Goal: Transaction & Acquisition: Purchase product/service

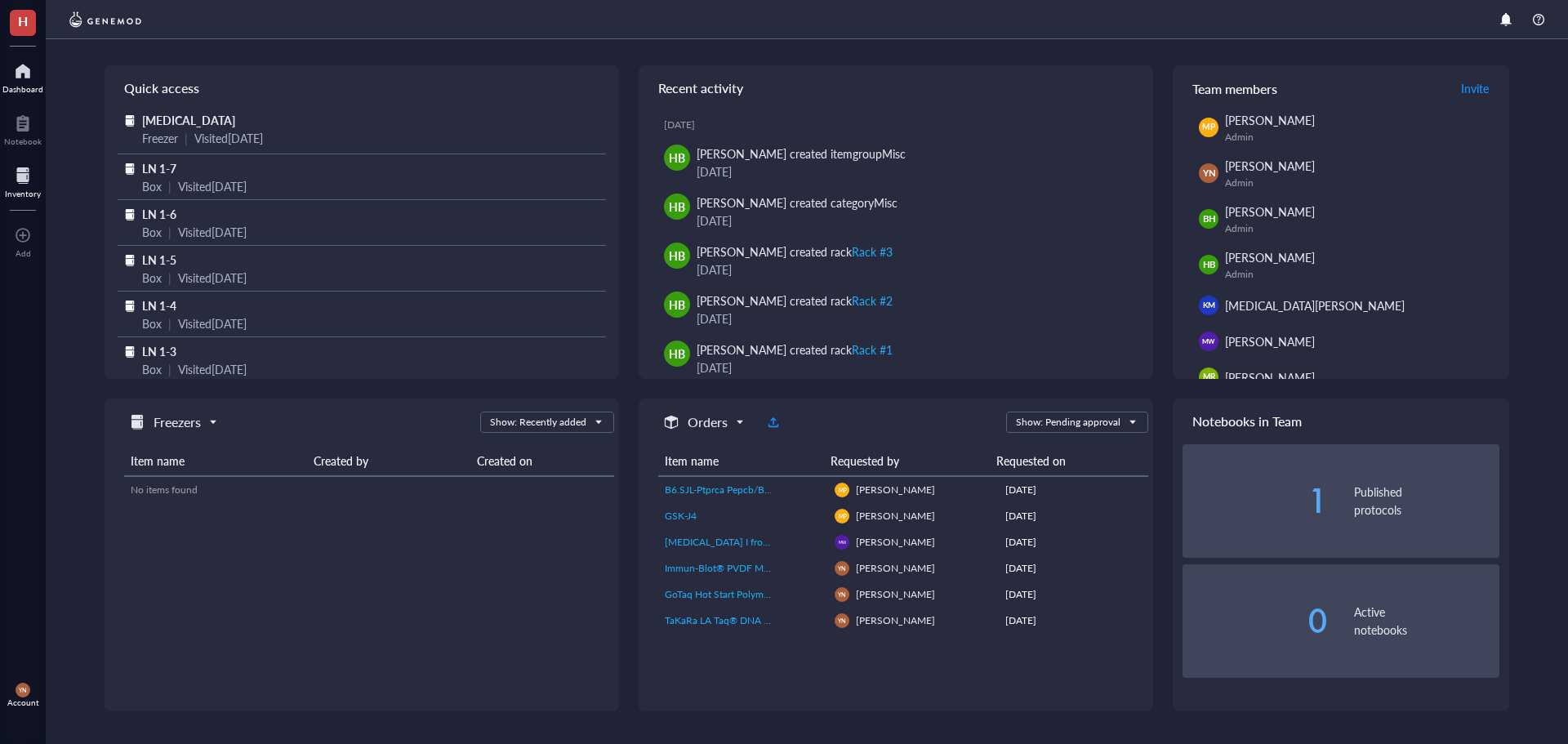
click at [20, 181] on div at bounding box center [23, 176] width 36 height 26
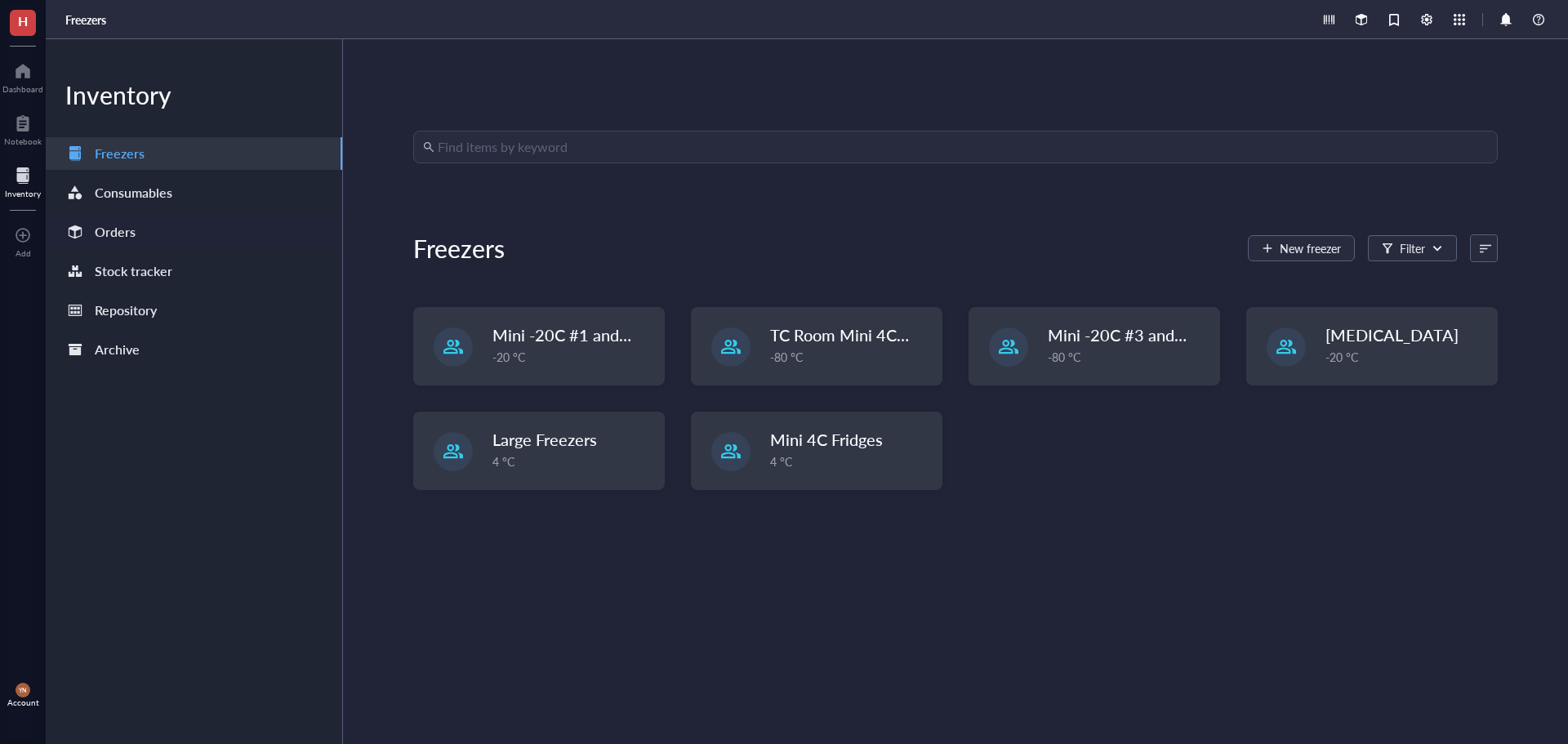
click at [130, 239] on div "Orders" at bounding box center [115, 231] width 41 height 23
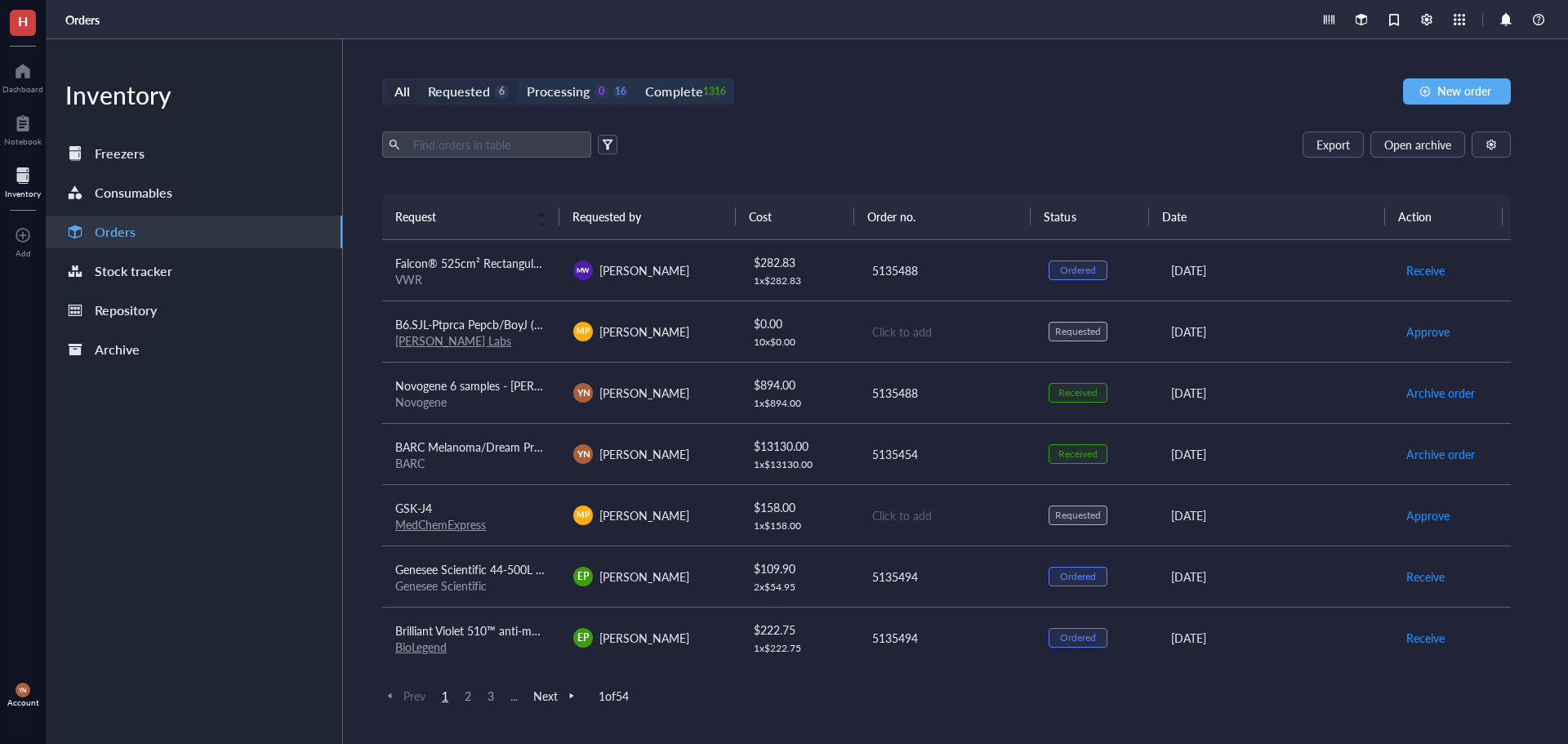
click at [485, 86] on div "Requested" at bounding box center [459, 91] width 62 height 23
click at [419, 80] on input "Requested 6" at bounding box center [419, 80] width 0 height 0
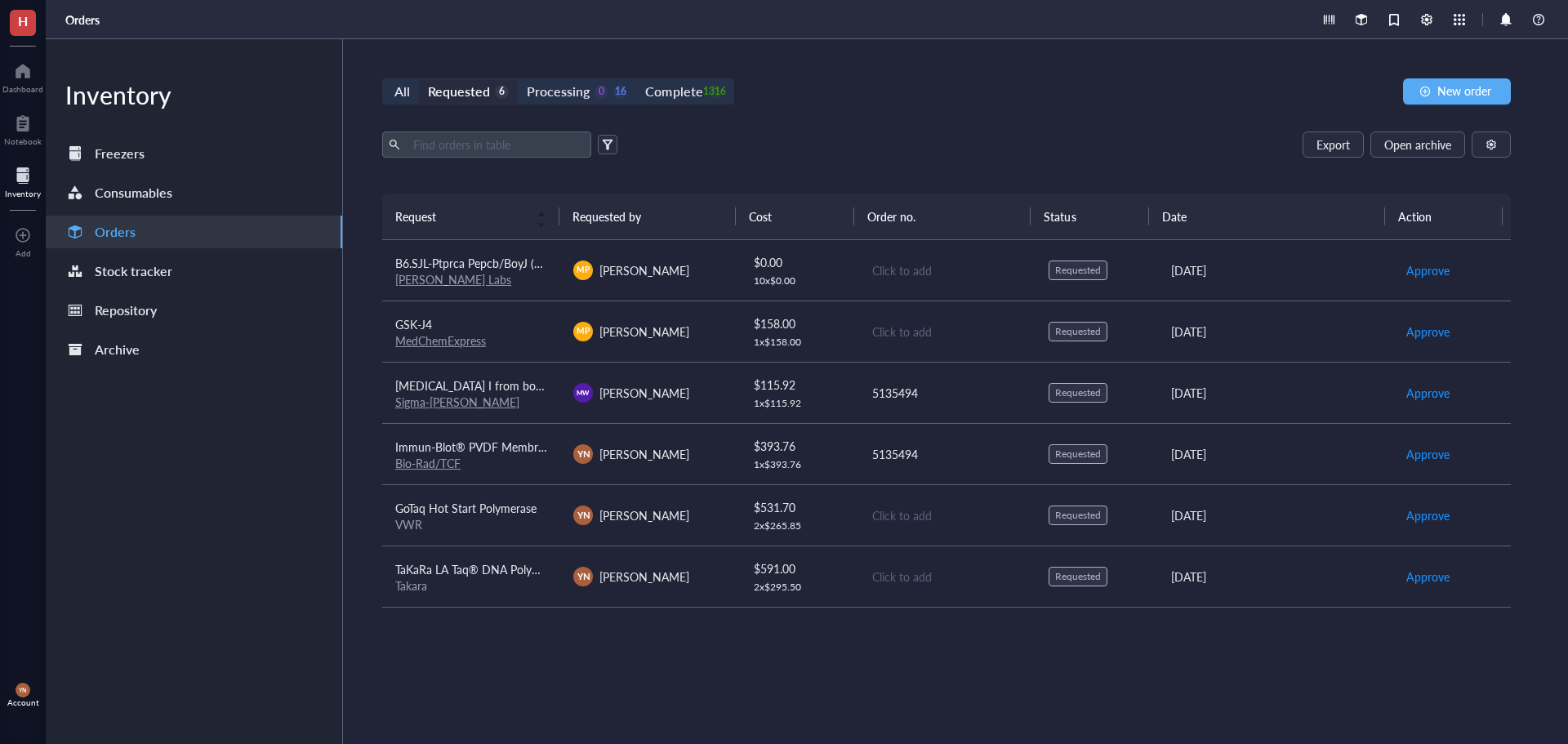
click at [481, 565] on span "TaKaRa LA Taq® DNA Polymerase (Mg2+ plus buffer) - 250 Units" at bounding box center [560, 568] width 330 height 16
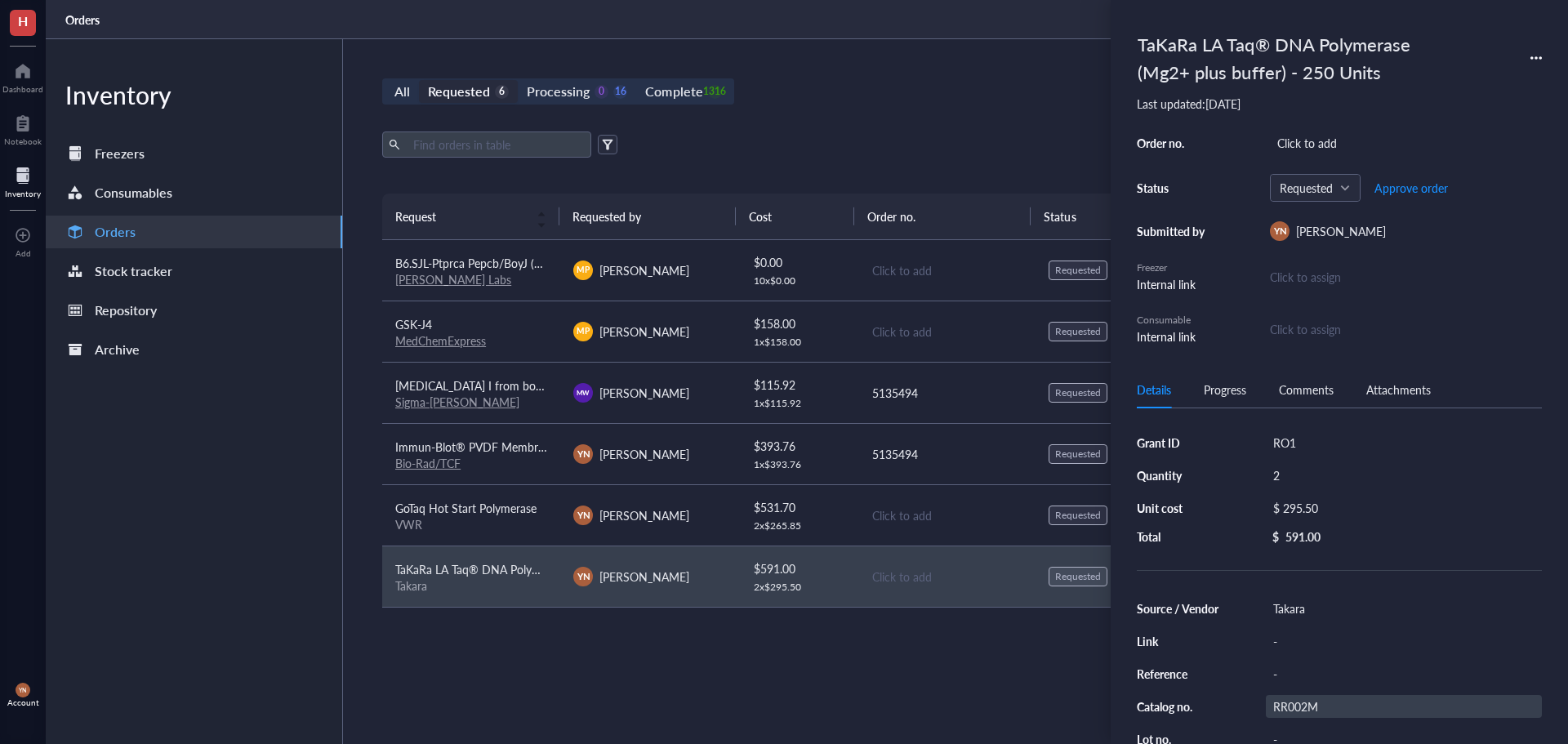
scroll to position [82, 0]
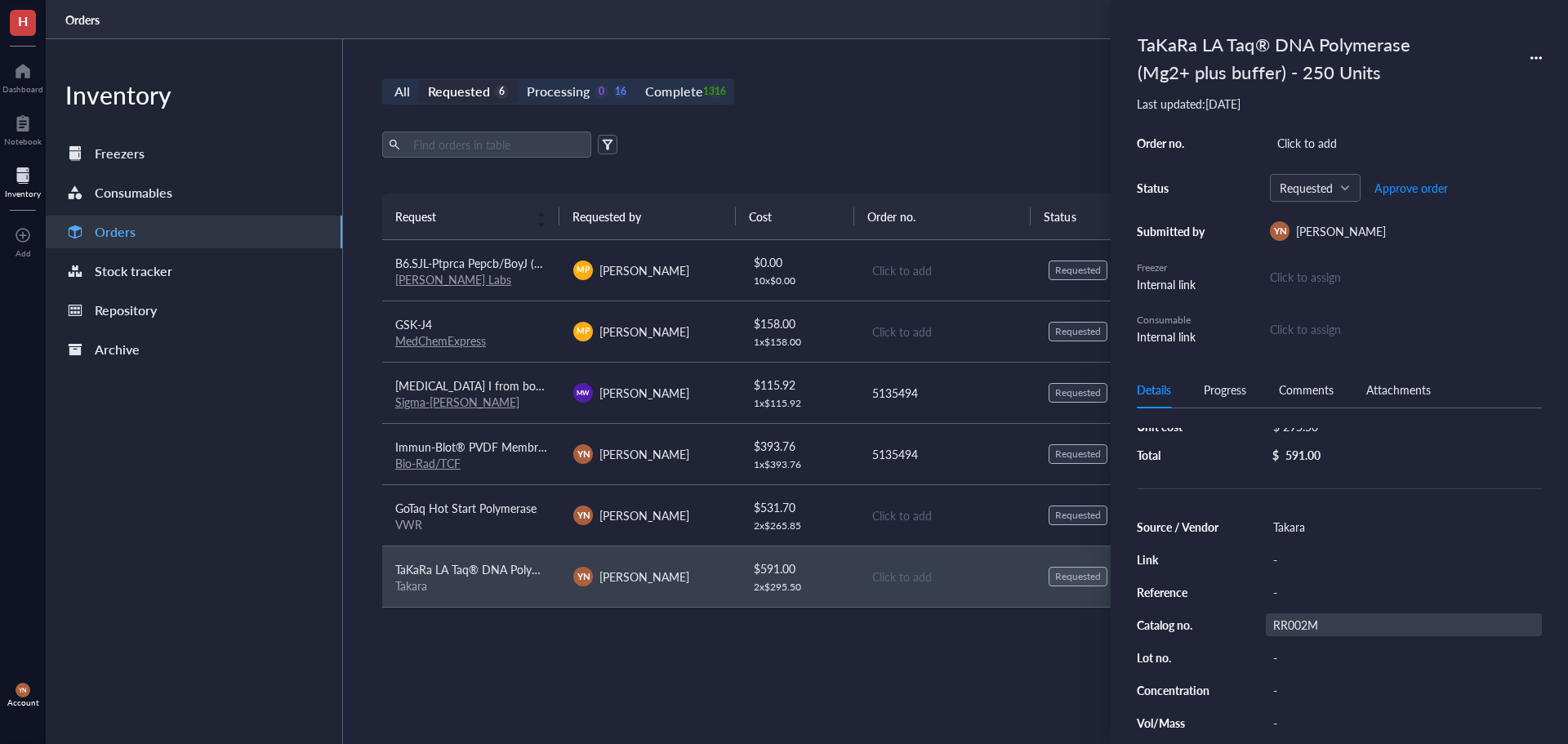
click at [1320, 613] on div "Source / Vendor Takara Link - Reference - Catalog no. RR002M Lot no. - Concentr…" at bounding box center [1340, 641] width 405 height 251
click at [1318, 619] on div "RR002M" at bounding box center [1403, 624] width 276 height 23
click at [1325, 620] on div "RR002M" at bounding box center [1403, 624] width 276 height 23
click at [1286, 624] on input "RR002M" at bounding box center [1293, 624] width 52 height 21
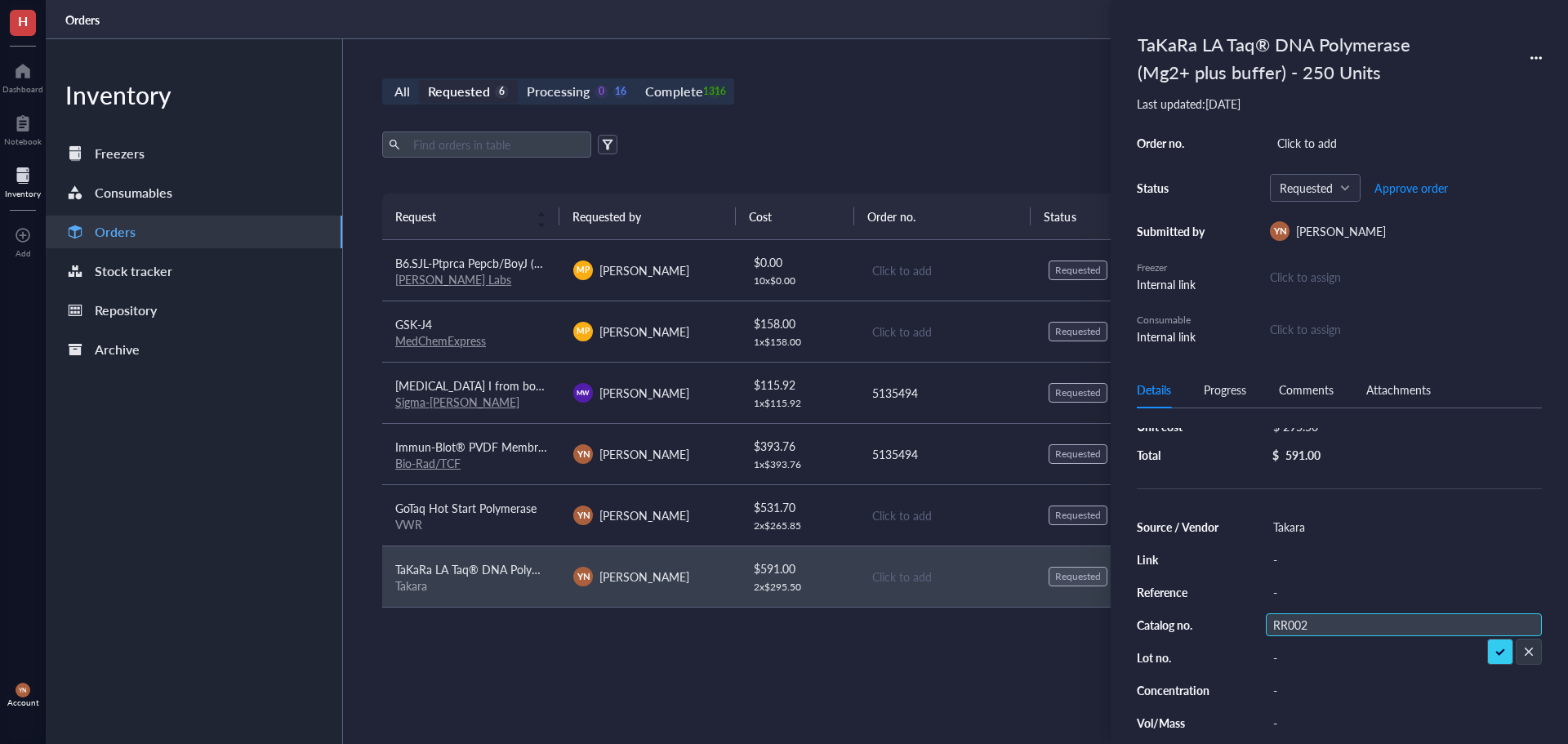
type input "RR002B"
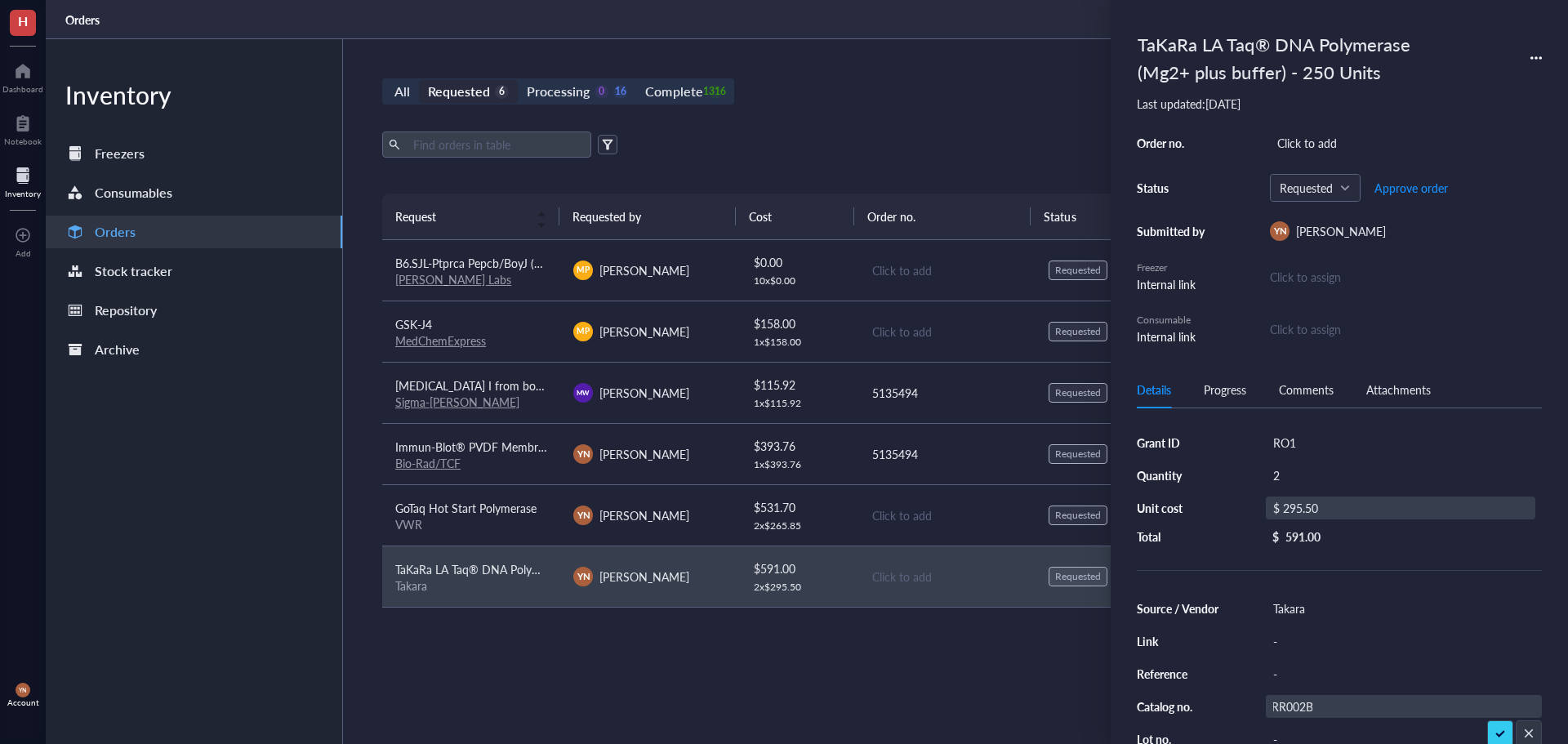
click at [1316, 513] on div "$ 295.50" at bounding box center [1400, 508] width 269 height 23
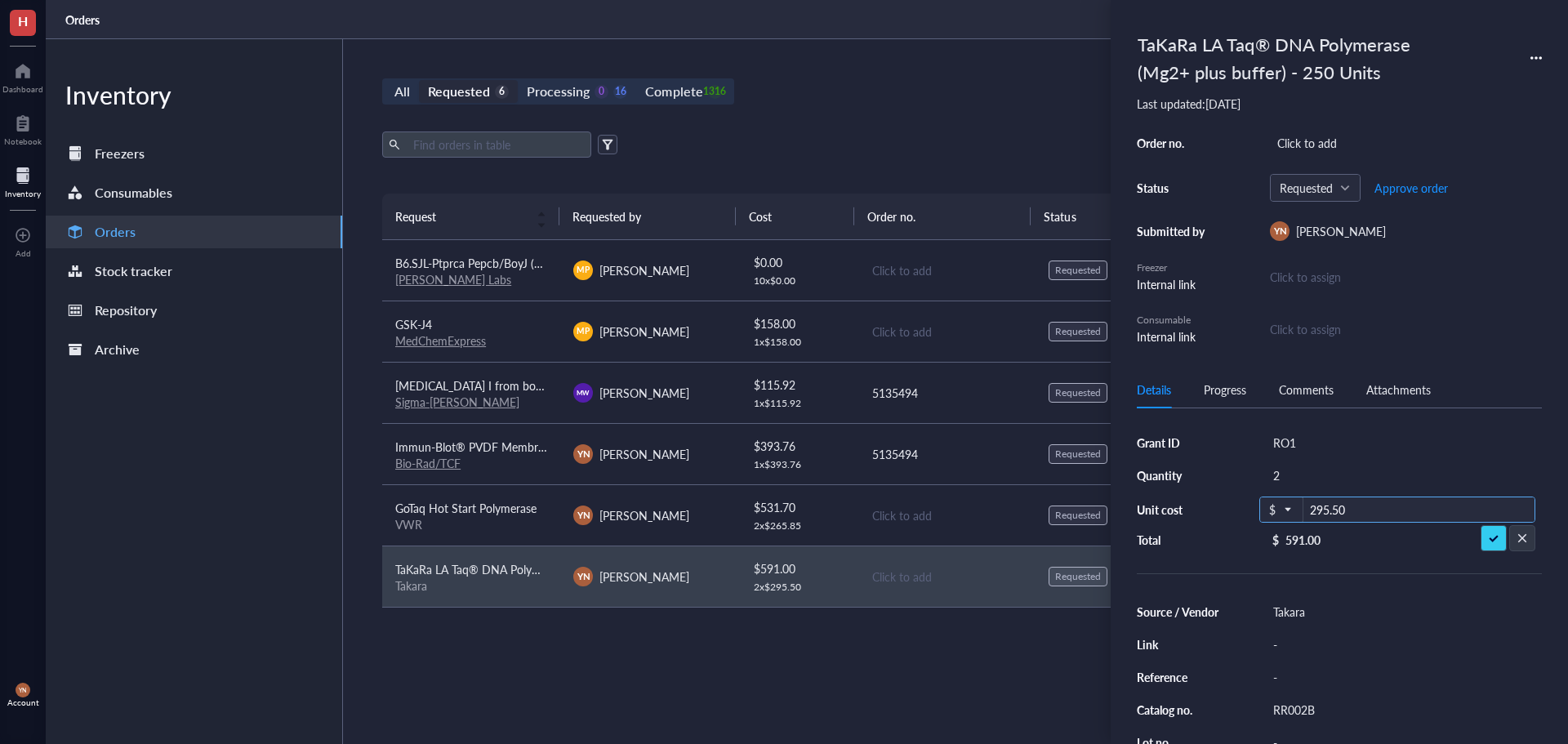
click at [1336, 512] on input "295.50" at bounding box center [1419, 511] width 231 height 26
type input "1036"
click at [1280, 475] on div "2" at bounding box center [1403, 475] width 276 height 23
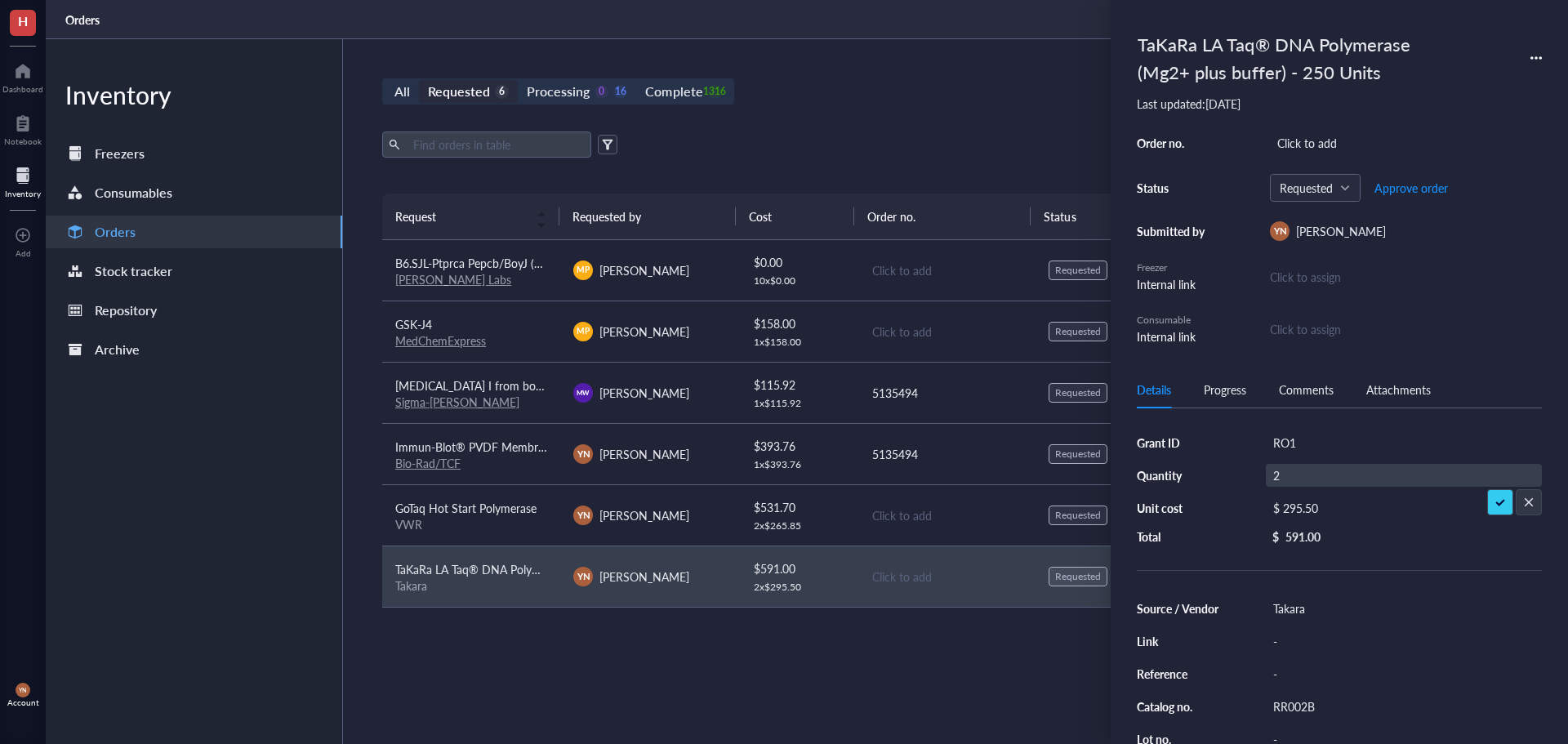
click at [1280, 475] on input "2" at bounding box center [1291, 475] width 49 height 21
click at [1291, 433] on div "RO1" at bounding box center [1403, 442] width 276 height 23
click at [1291, 433] on input "RO1" at bounding box center [1291, 442] width 49 height 21
type input "DOD"
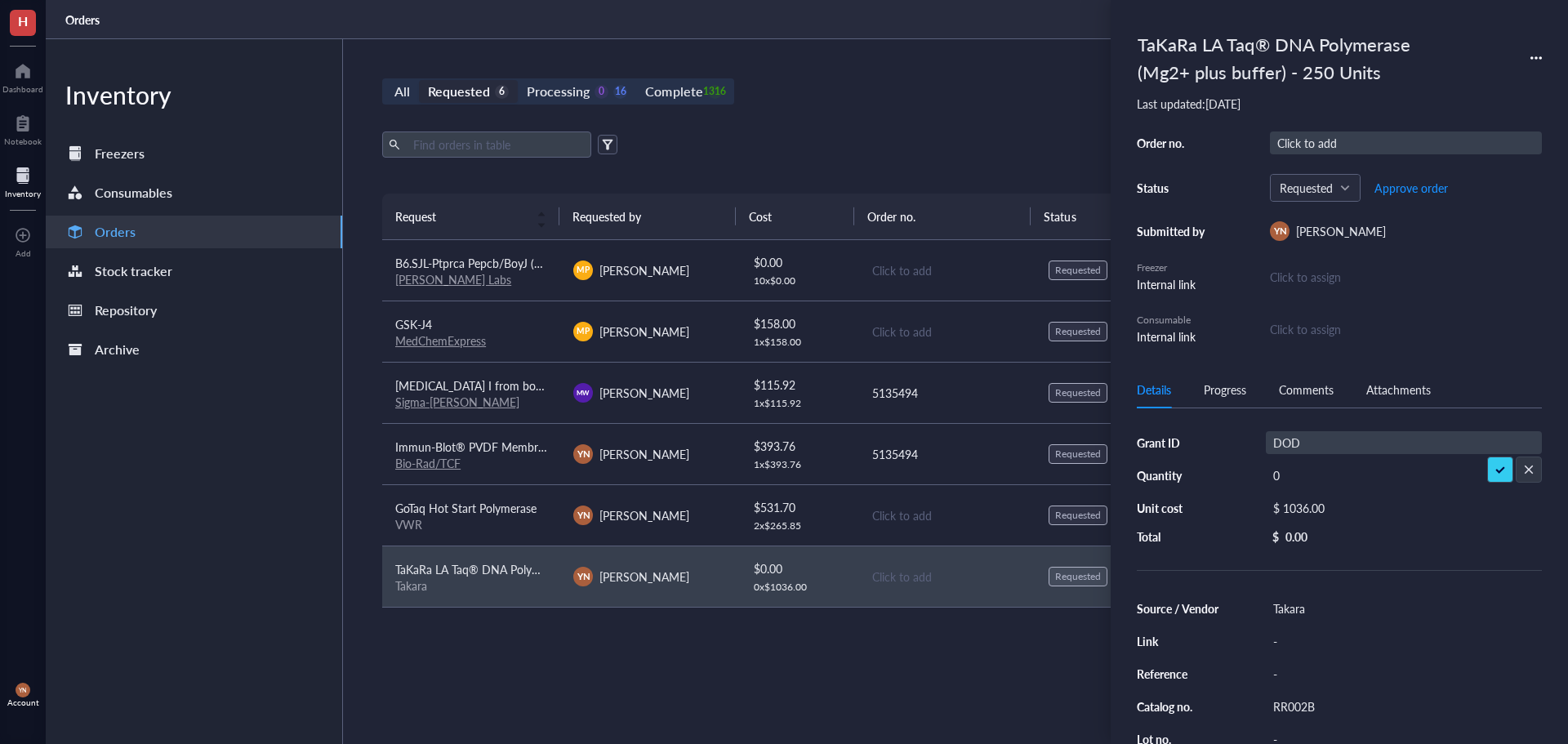
click at [1329, 145] on div "Click to add" at bounding box center [1405, 143] width 272 height 23
click at [1318, 137] on div "Click to add" at bounding box center [1405, 143] width 272 height 23
type input "5135740"
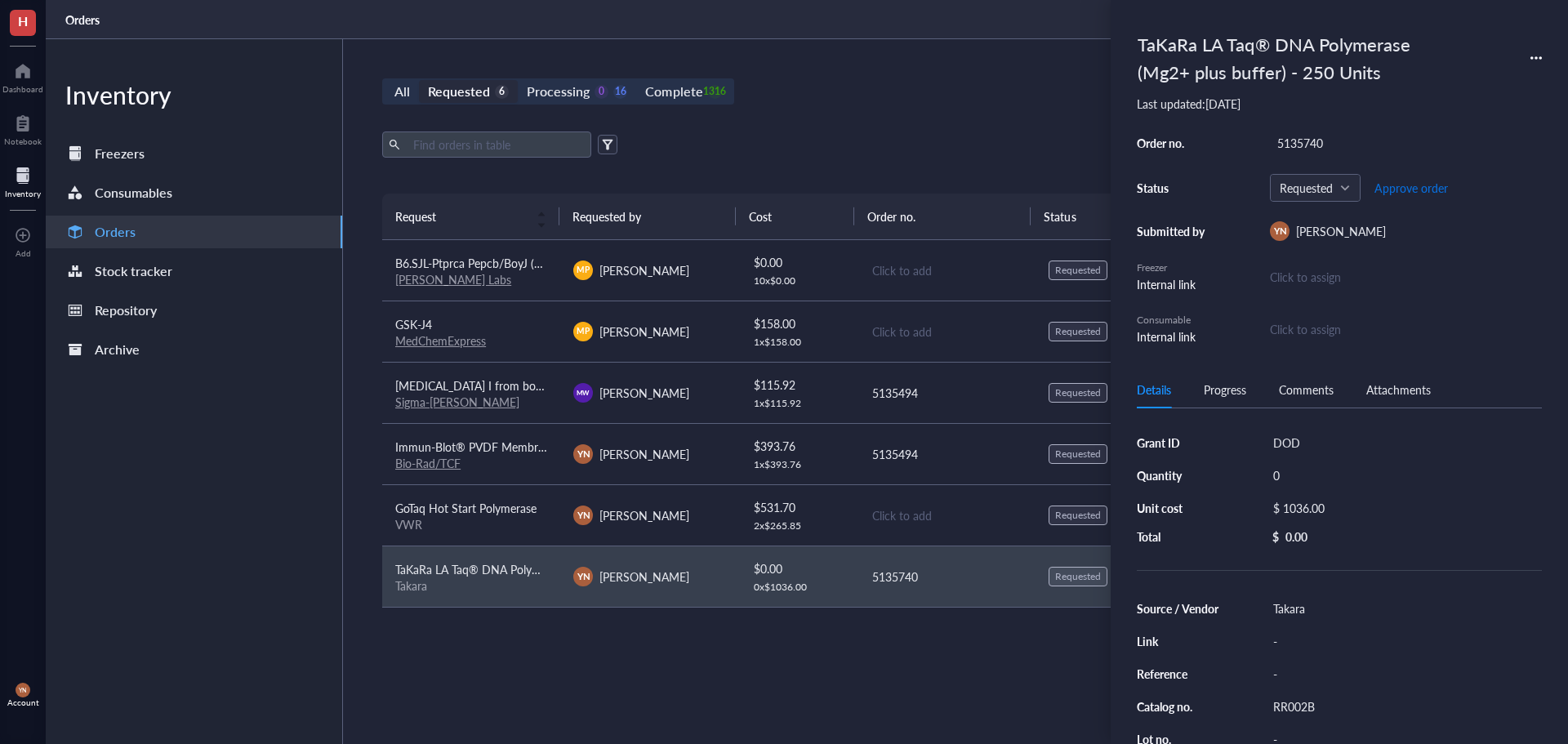
click at [1446, 185] on span "Approve order" at bounding box center [1411, 187] width 74 height 13
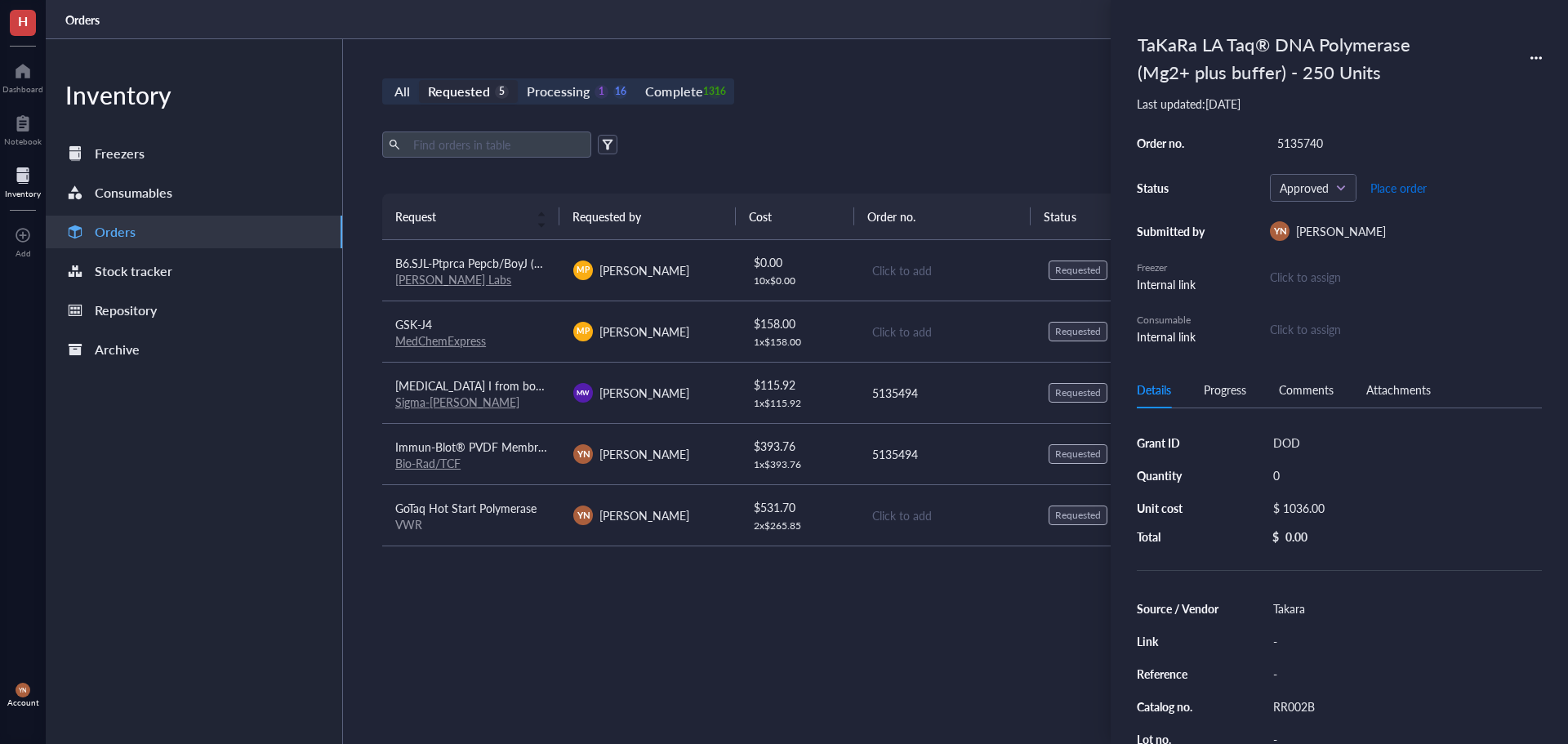
click at [1420, 186] on span "Place order" at bounding box center [1398, 187] width 56 height 13
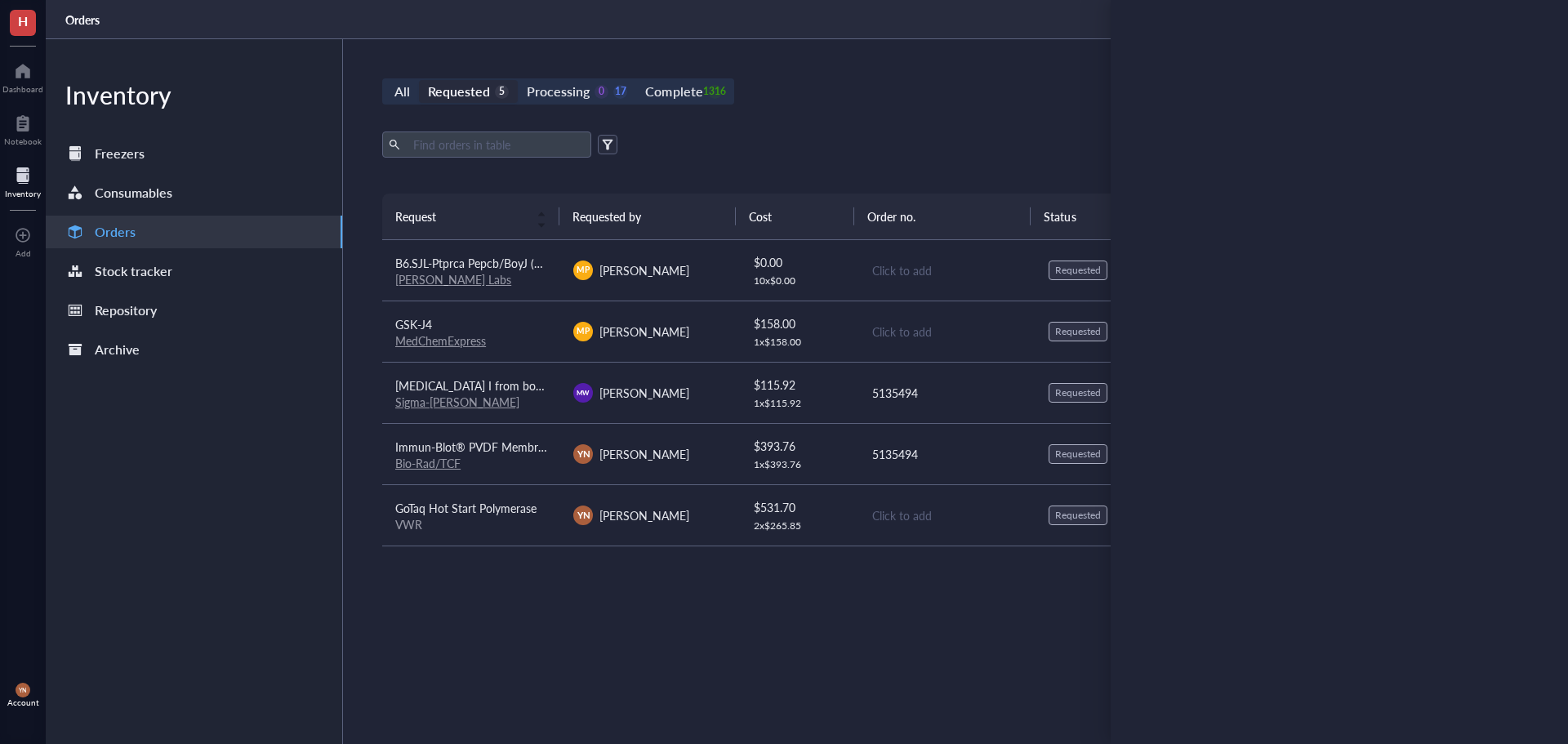
click at [904, 146] on div "Export Open archive" at bounding box center [946, 145] width 1128 height 26
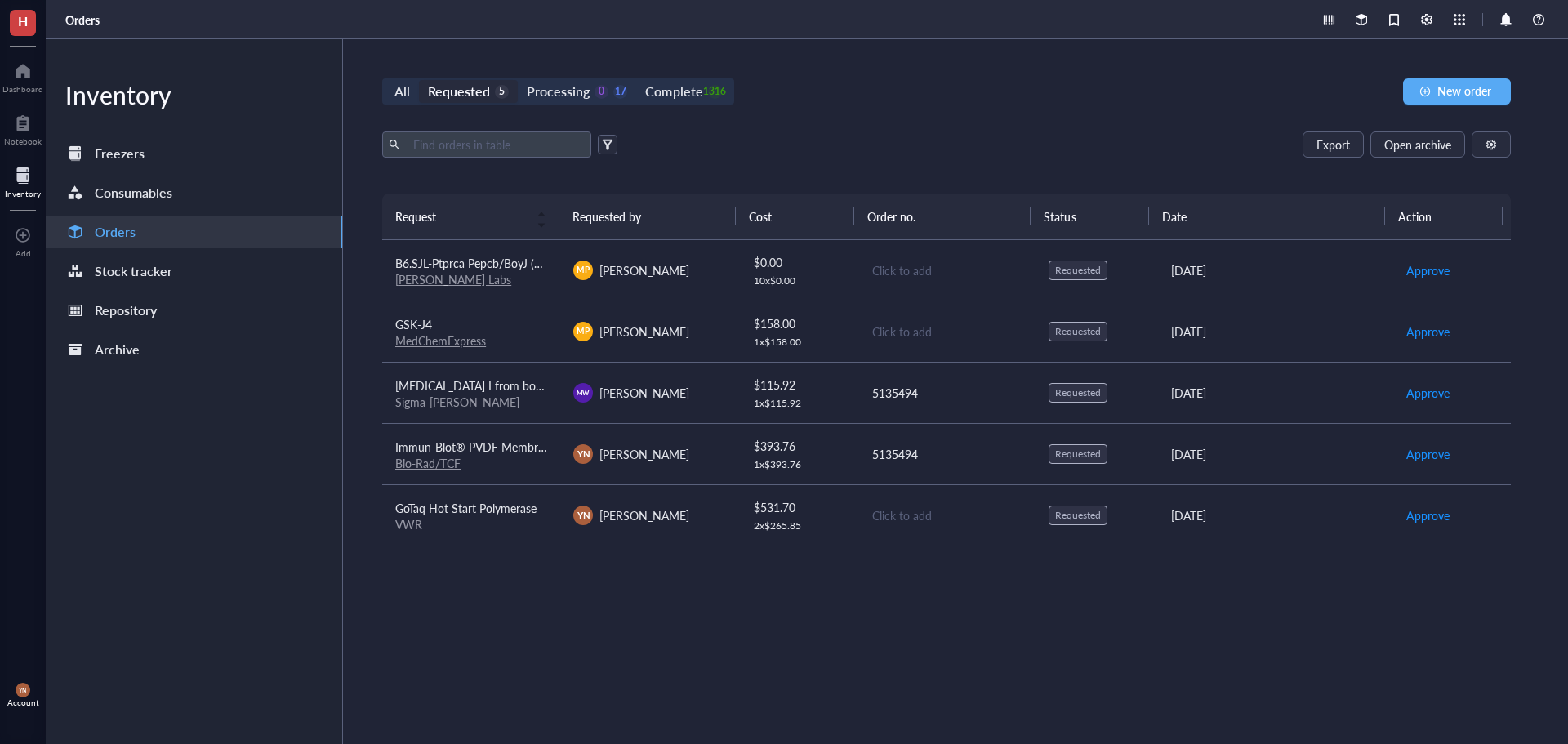
click at [849, 101] on div "All Requested 5 Processing 0 17 Complete 1316 New order" at bounding box center [946, 92] width 1128 height 26
drag, startPoint x: 546, startPoint y: 659, endPoint x: 551, endPoint y: 637, distance: 22.6
click at [546, 659] on div "Request Requested by Cost Order no. Status Date Action B6.SJL-Ptprca Pepcb/BoyJ…" at bounding box center [946, 430] width 1128 height 473
click at [551, 99] on div "Processing" at bounding box center [558, 91] width 63 height 23
click at [518, 80] on input "Processing 0 17" at bounding box center [518, 80] width 0 height 0
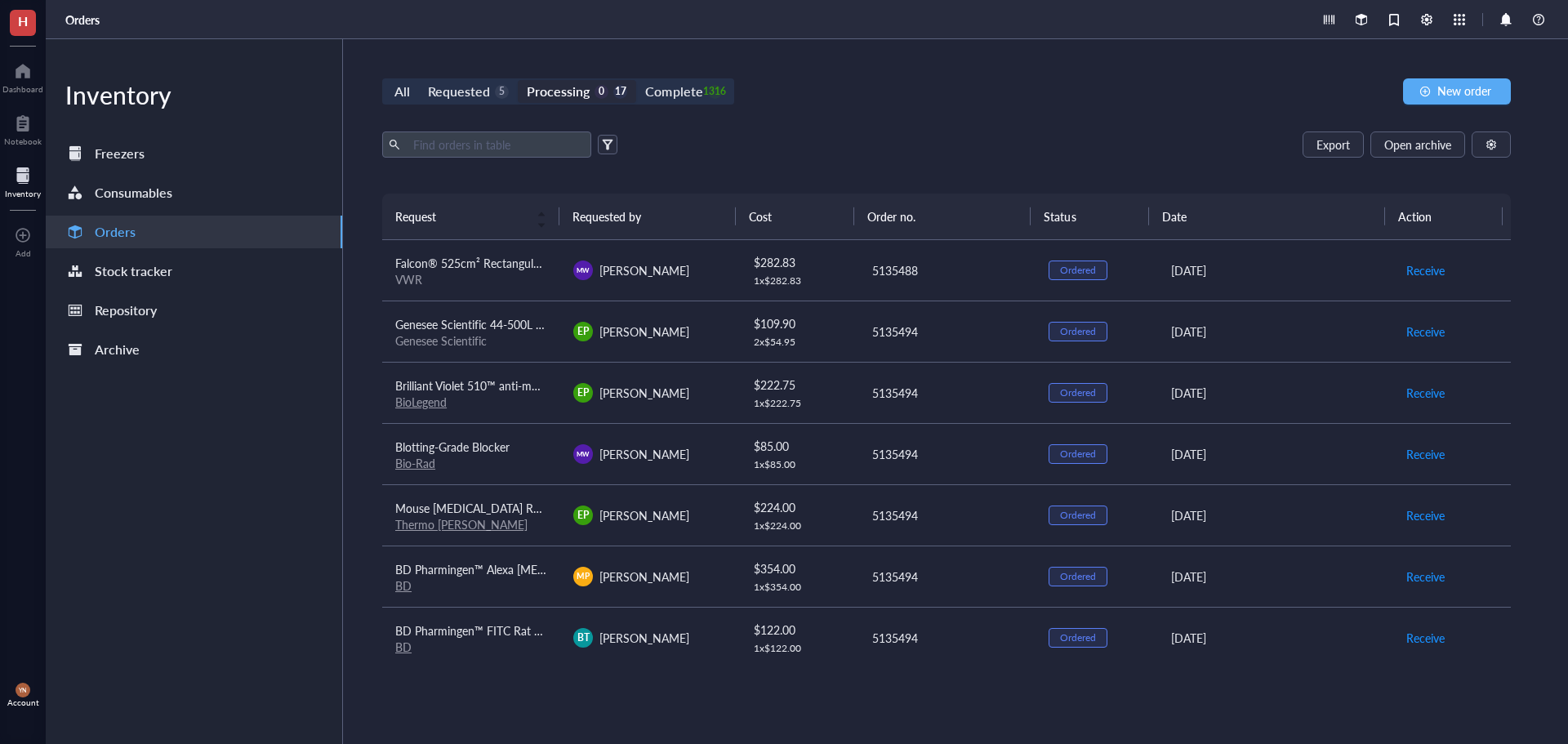
click at [522, 370] on td "Brilliant Violet 510™ anti-mouse Ly-6G Antibody BioLegend" at bounding box center [471, 392] width 178 height 61
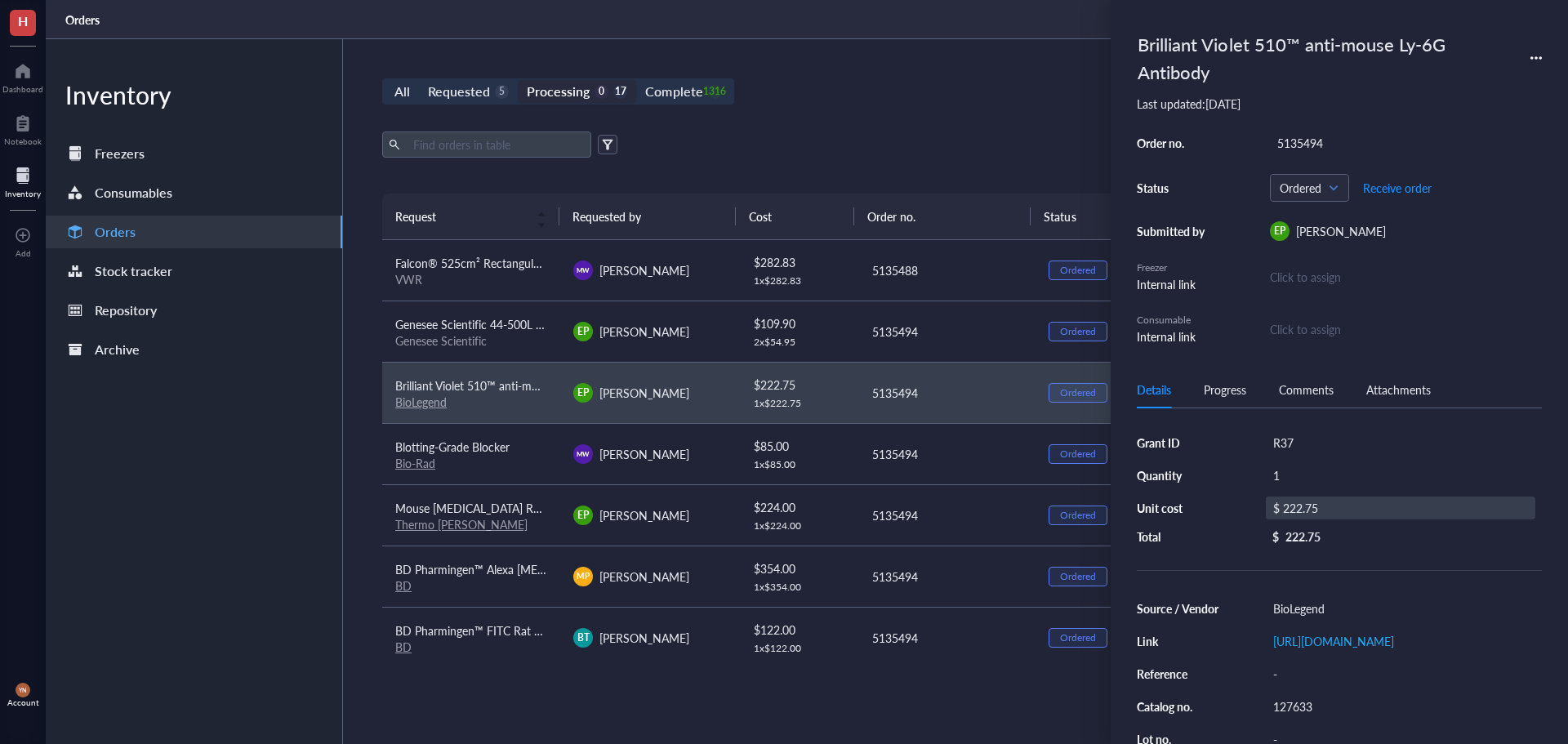
click at [1303, 497] on div "$ 222.75" at bounding box center [1400, 508] width 269 height 23
click at [1365, 504] on input "222.75" at bounding box center [1419, 511] width 231 height 26
type input "357.75"
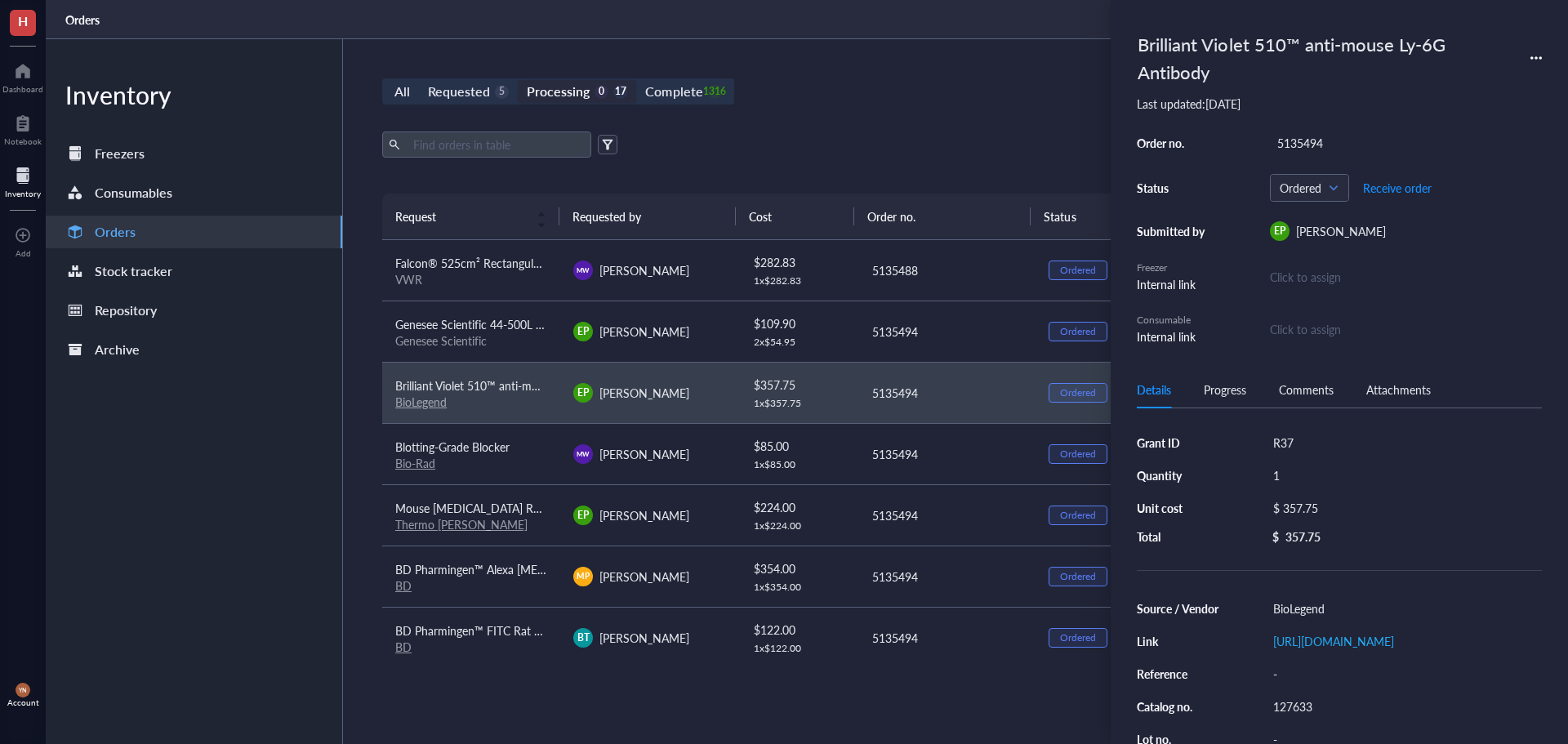
click at [858, 129] on div "All Requested 5 Processing 0 17 Complete 1316 New order Export Open archive Req…" at bounding box center [947, 391] width 1207 height 705
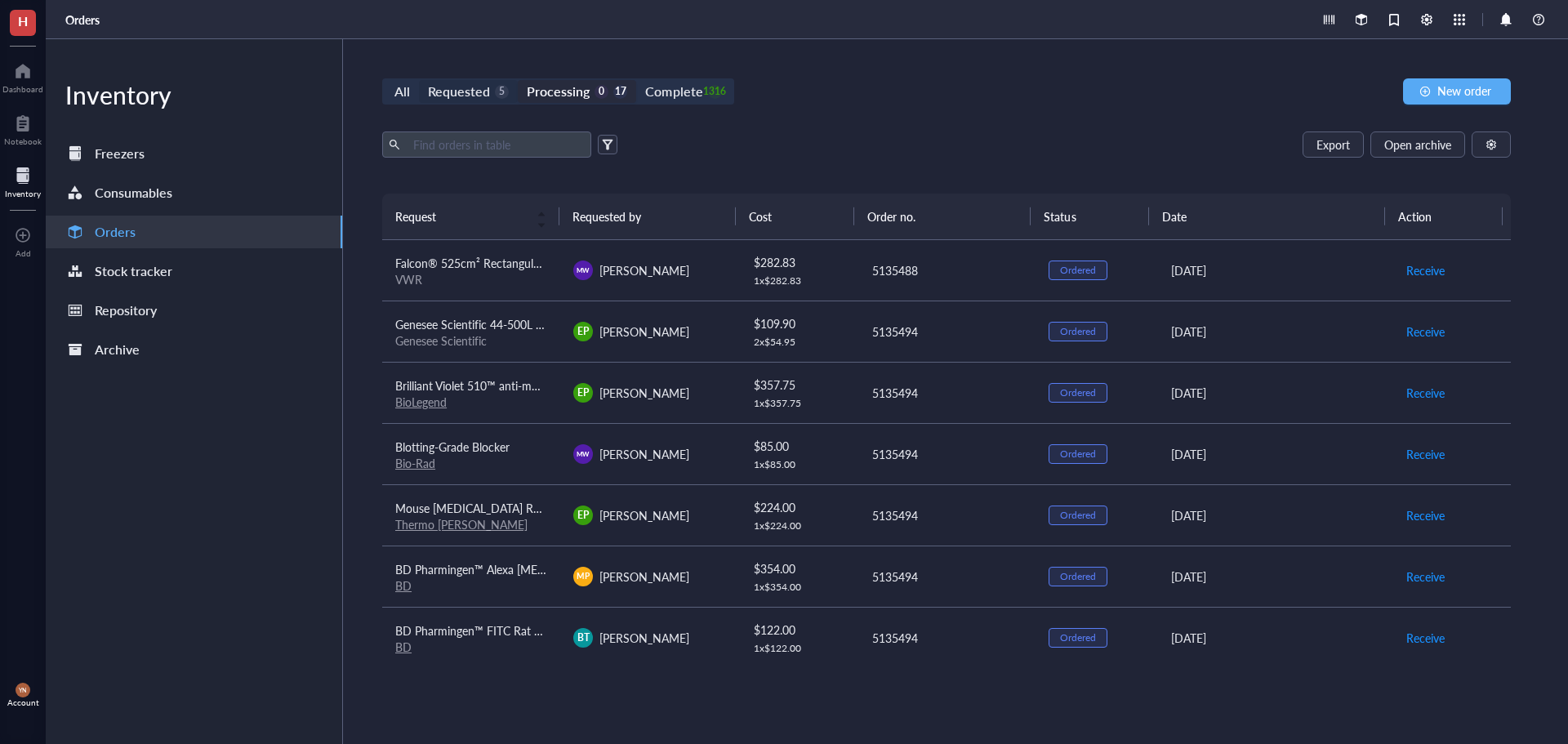
click at [480, 98] on div "Requested" at bounding box center [459, 91] width 62 height 23
click at [419, 80] on input "Requested 5" at bounding box center [419, 80] width 0 height 0
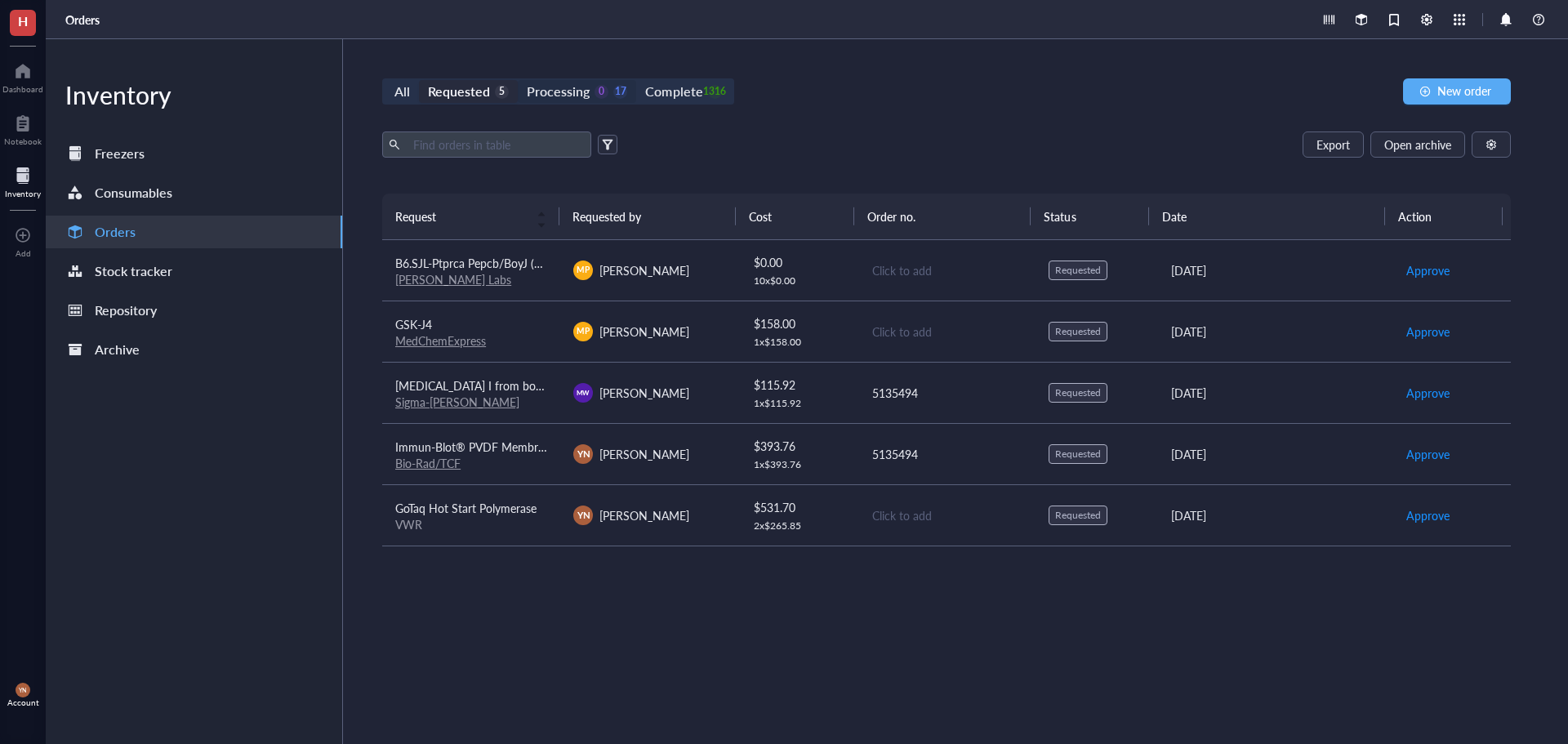
click at [589, 88] on div "Processing 0 17" at bounding box center [577, 91] width 101 height 23
click at [518, 80] on input "Processing 0 17" at bounding box center [518, 80] width 0 height 0
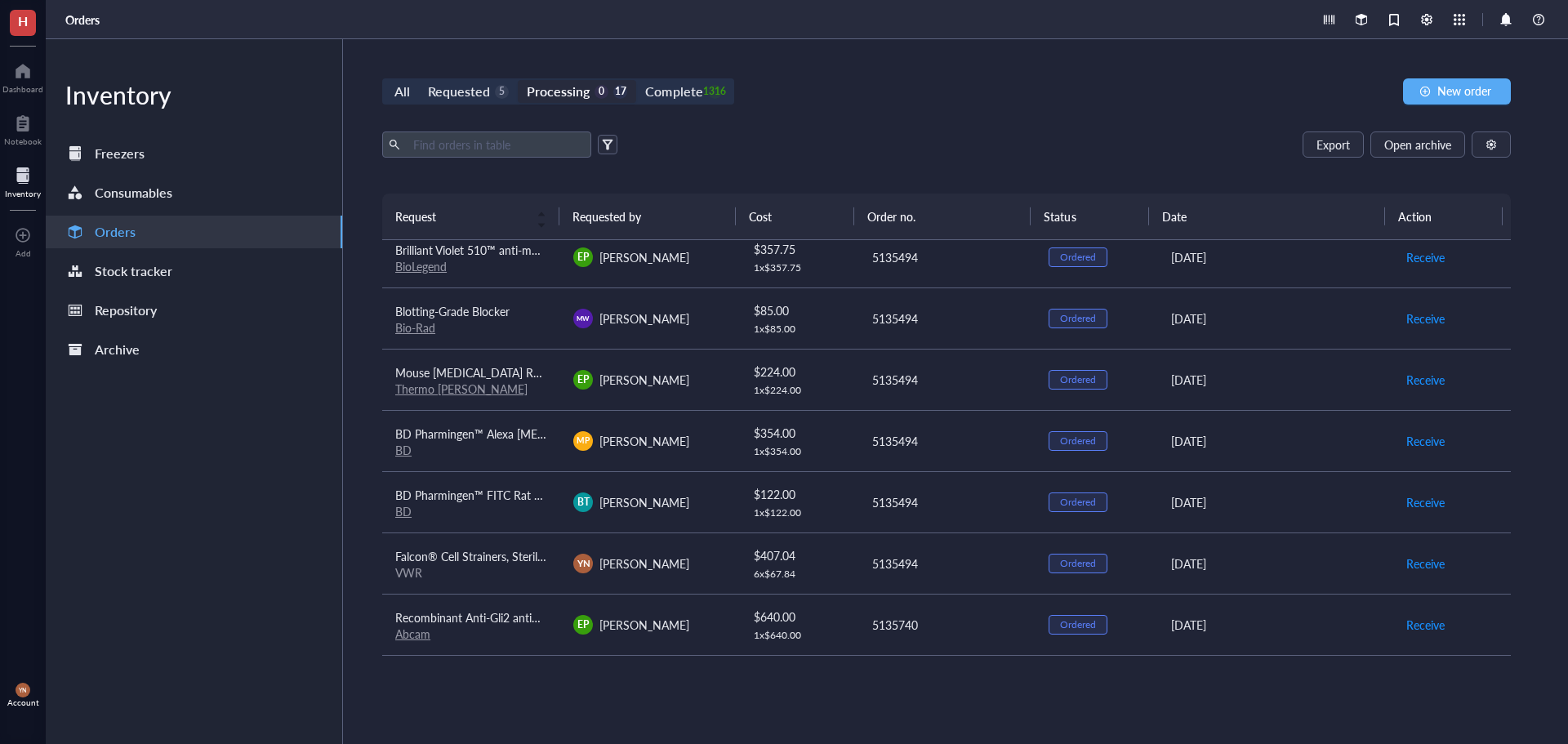
scroll to position [164, 0]
